Goal: Navigation & Orientation: Find specific page/section

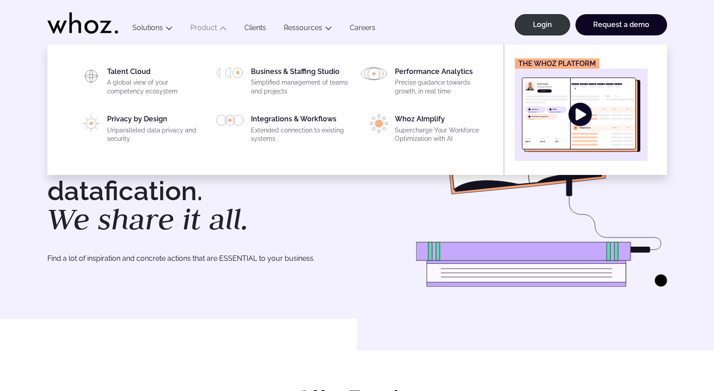
click at [555, 115] on img "Main" at bounding box center [581, 114] width 119 height 74
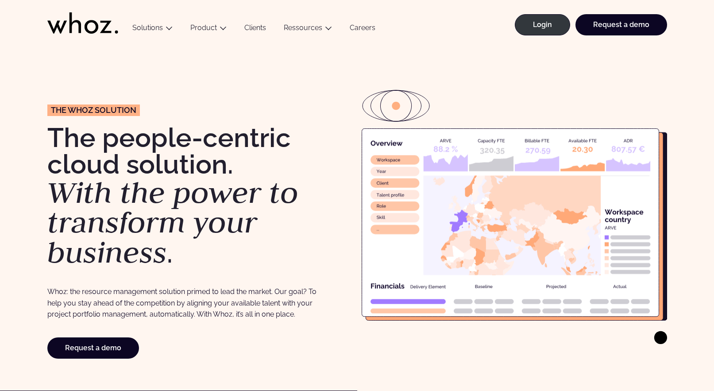
click at [505, 215] on icon at bounding box center [544, 200] width 112 height 50
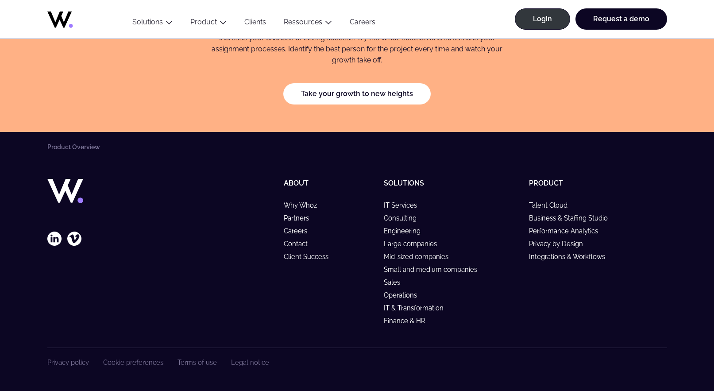
scroll to position [1605, 0]
click at [301, 218] on link "Partners" at bounding box center [300, 218] width 33 height 8
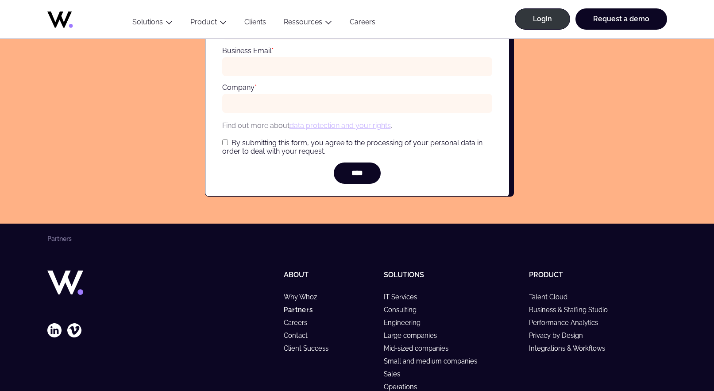
scroll to position [3411, 0]
